Goal: Navigation & Orientation: Find specific page/section

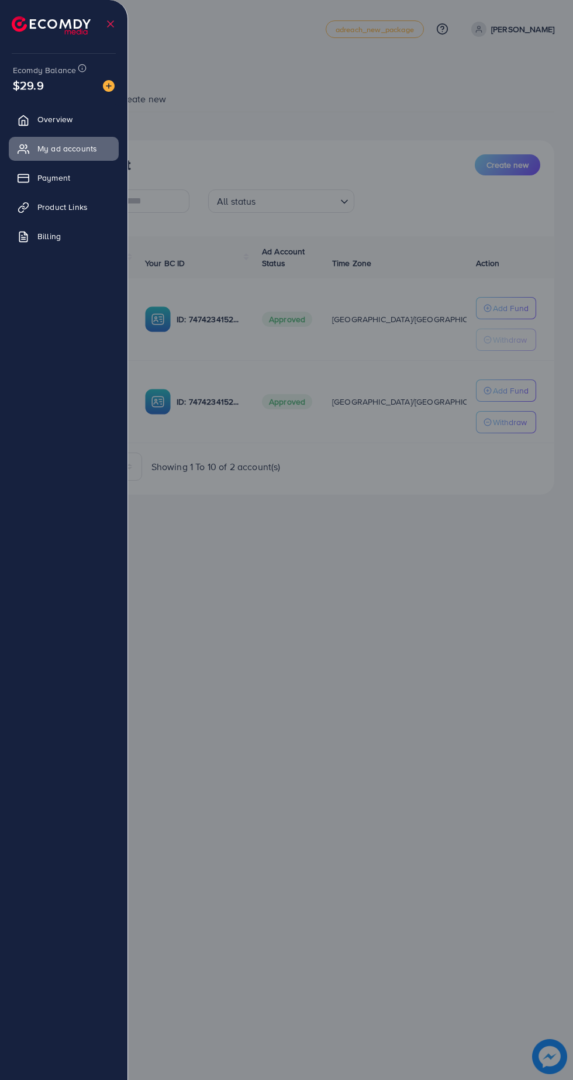
scroll to position [0, 20]
click at [410, 599] on div at bounding box center [286, 648] width 573 height 1296
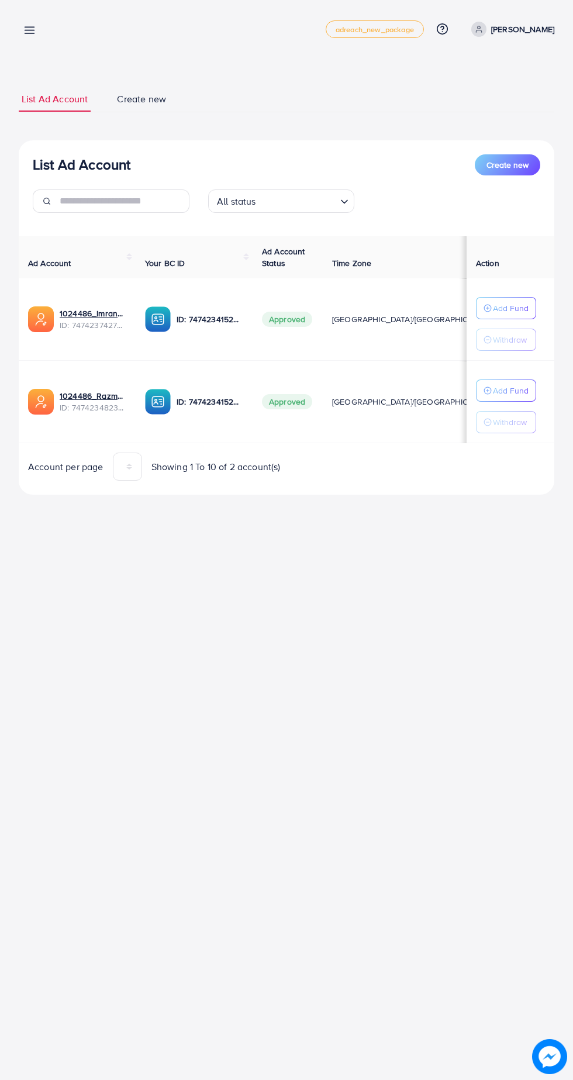
click at [28, 23] on link at bounding box center [27, 29] width 17 height 15
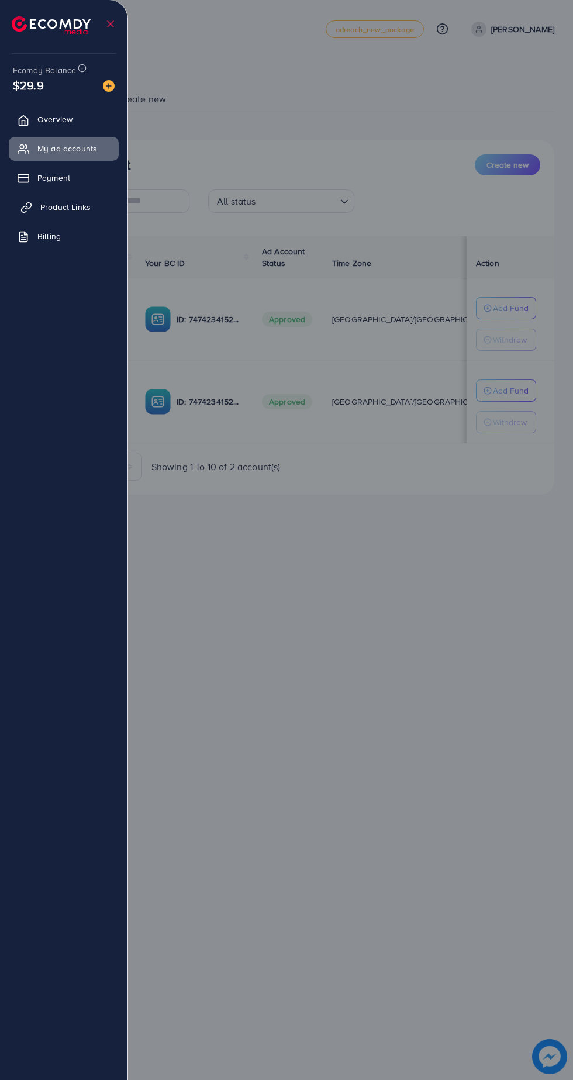
click at [85, 209] on span "Product Links" at bounding box center [65, 207] width 50 height 12
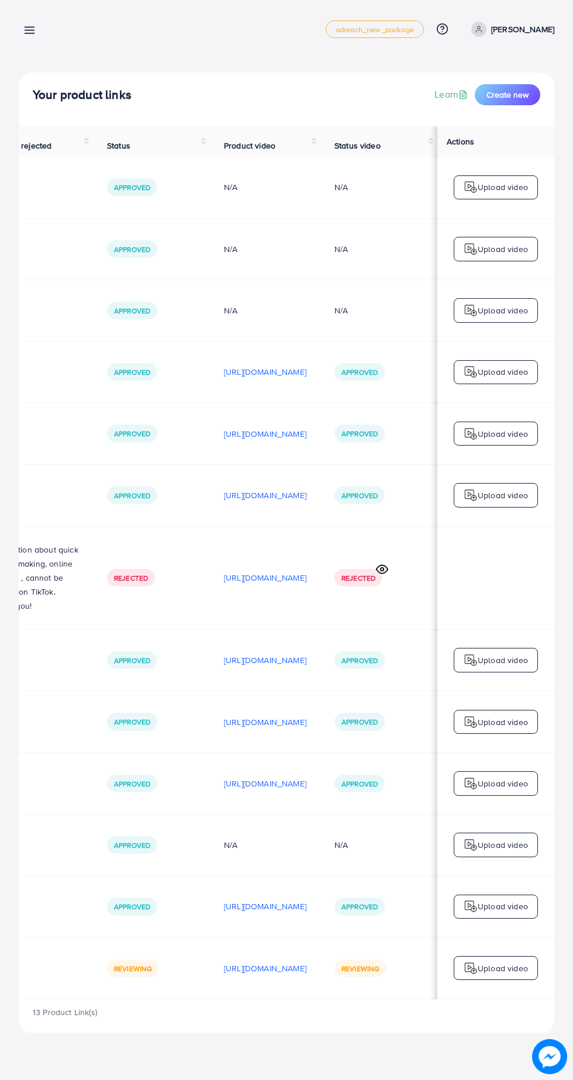
scroll to position [0, 393]
click at [29, 30] on line at bounding box center [29, 30] width 9 height 0
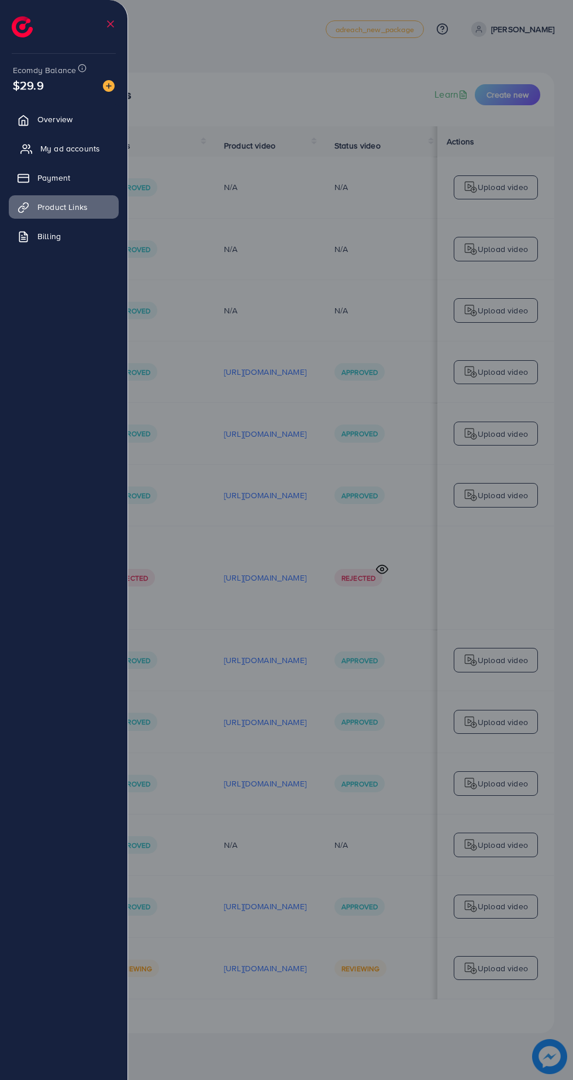
click at [85, 144] on span "My ad accounts" at bounding box center [70, 149] width 60 height 12
